Goal: Information Seeking & Learning: Learn about a topic

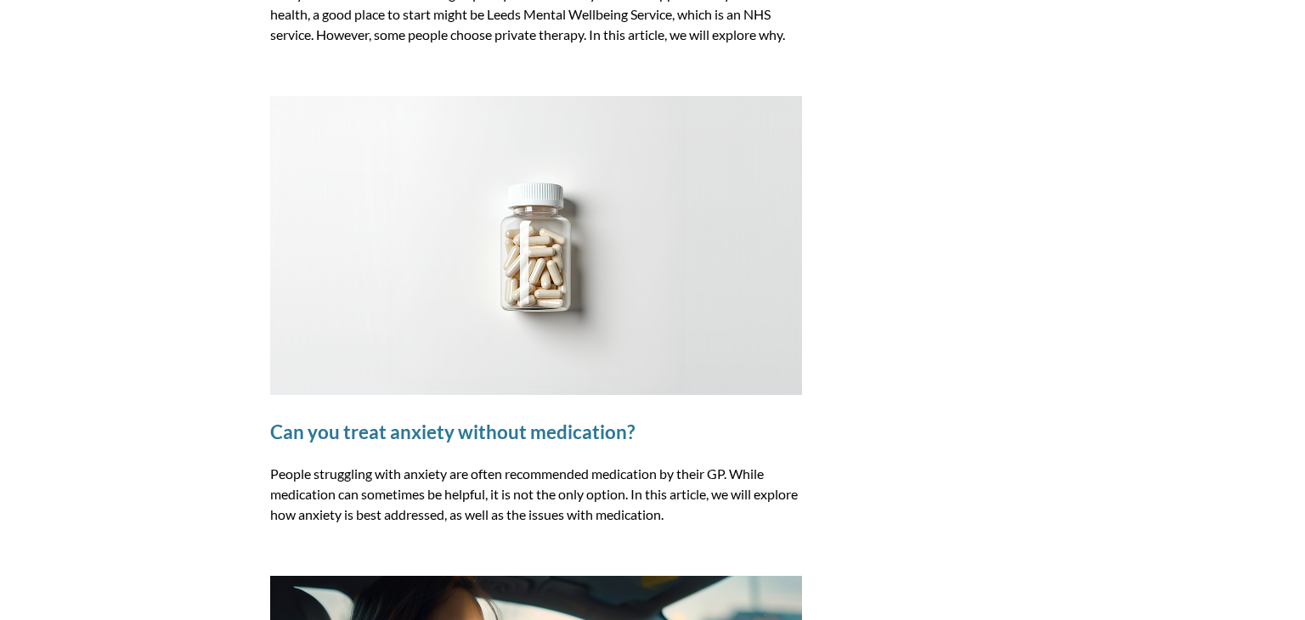
scroll to position [680, 0]
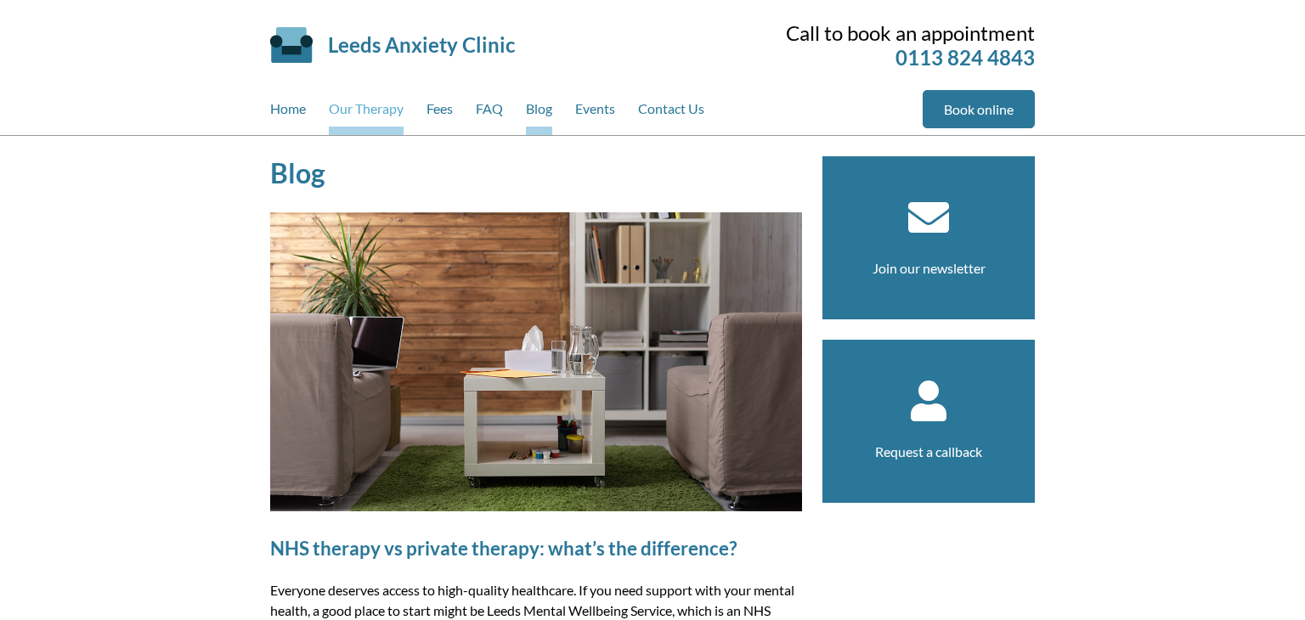
click at [381, 108] on link "Our Therapy" at bounding box center [366, 112] width 75 height 45
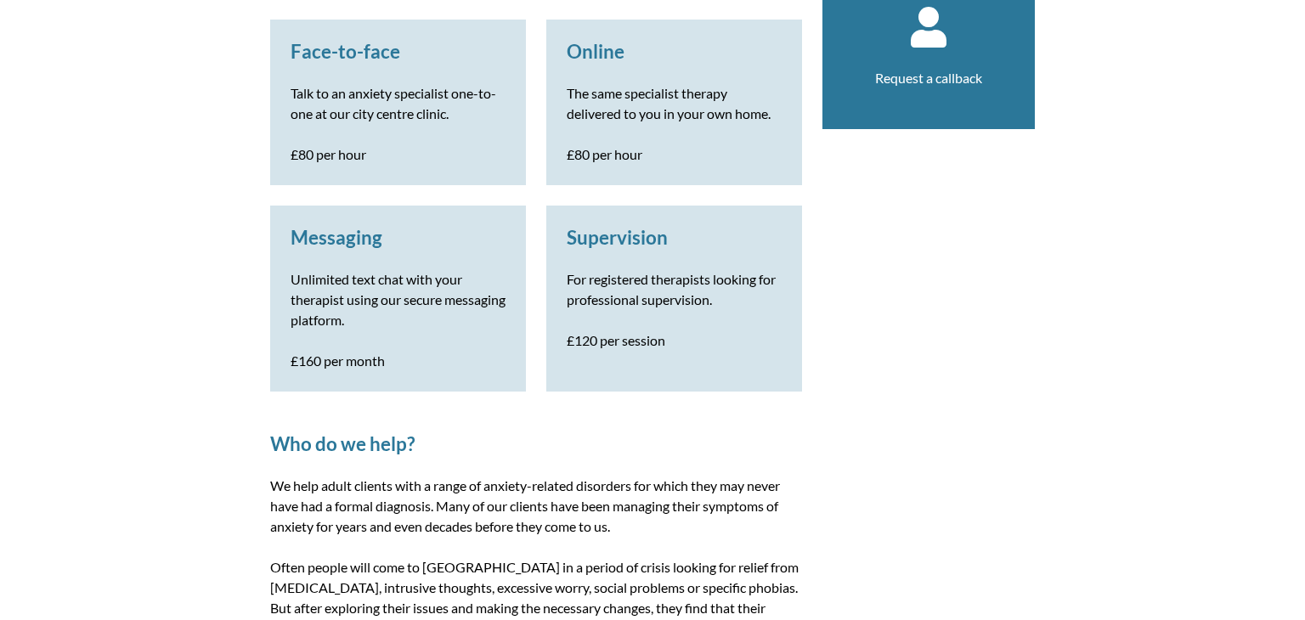
scroll to position [340, 0]
